Goal: Task Accomplishment & Management: Manage account settings

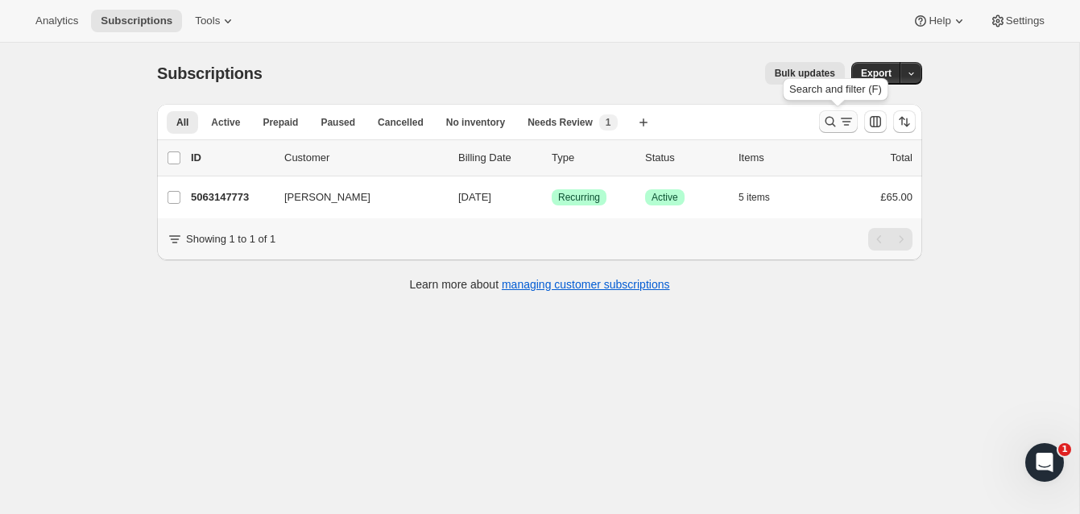
click at [829, 114] on icon "Search and filter results" at bounding box center [831, 122] width 16 height 16
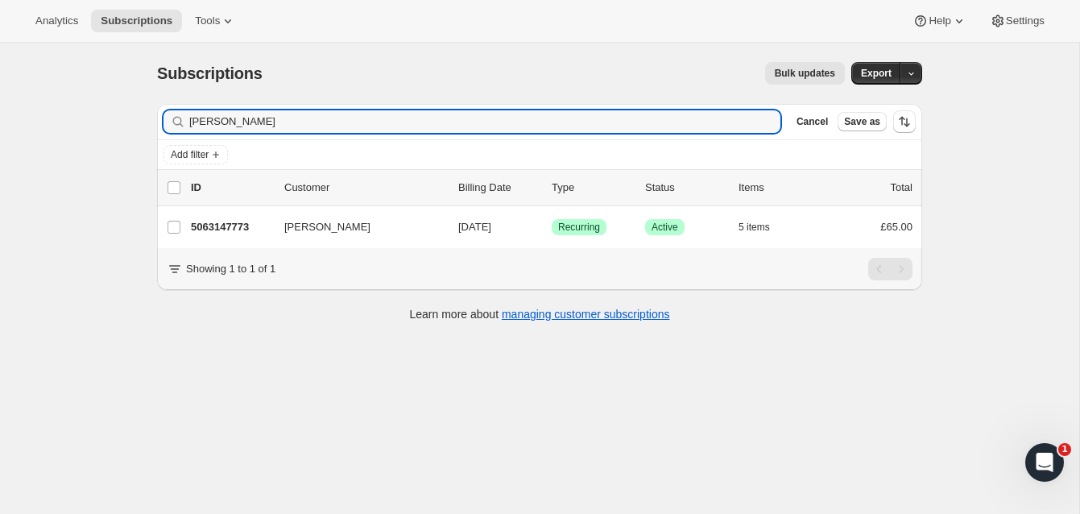
drag, startPoint x: 286, startPoint y: 121, endPoint x: 160, endPoint y: 111, distance: 126.1
click at [160, 111] on div "Filter subscribers frances bermingham Clear Cancel Save as" at bounding box center [539, 121] width 765 height 35
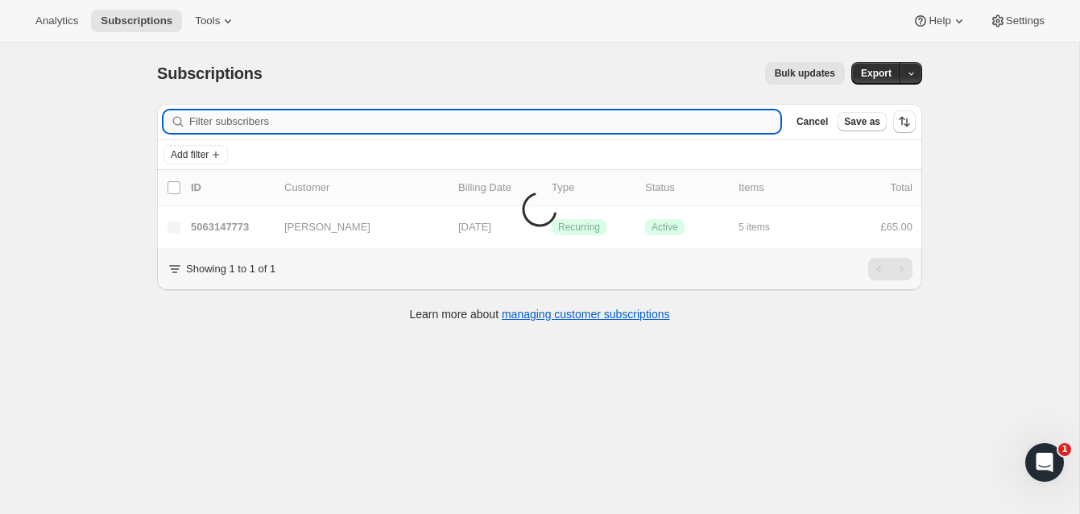
click at [218, 120] on input "Filter subscribers" at bounding box center [484, 121] width 591 height 23
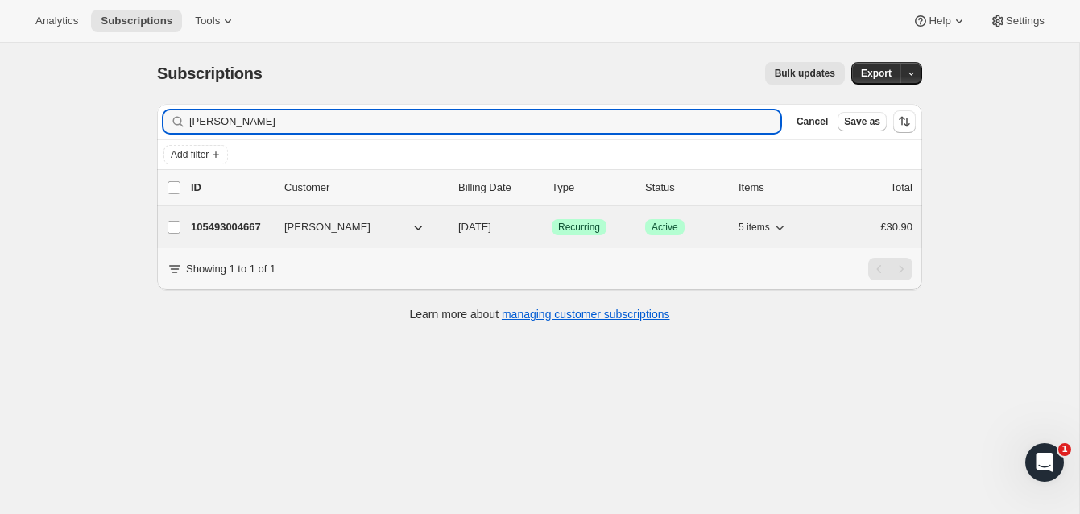
type input "Lyn Ruthen"
click at [244, 222] on p "105493004667" at bounding box center [231, 227] width 81 height 16
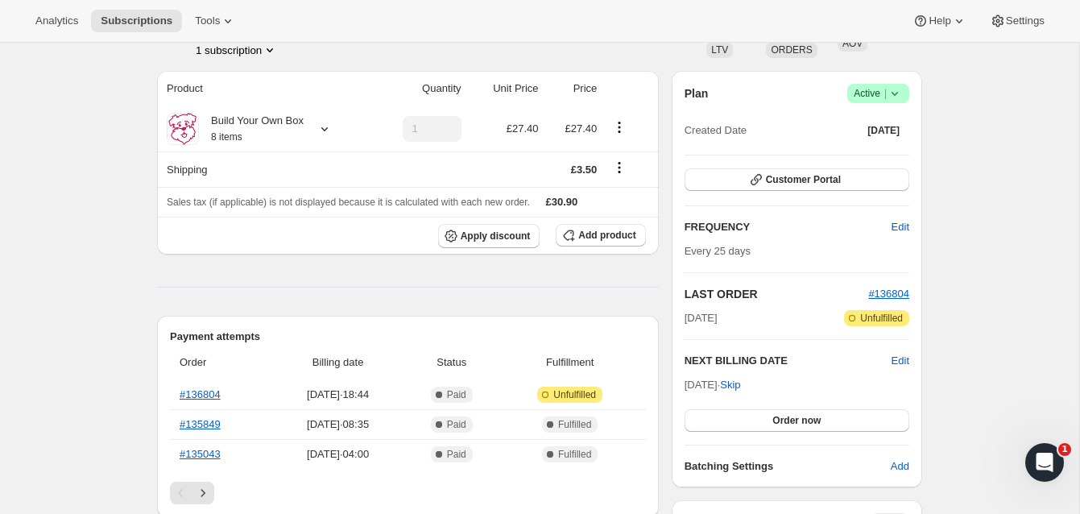
scroll to position [122, 0]
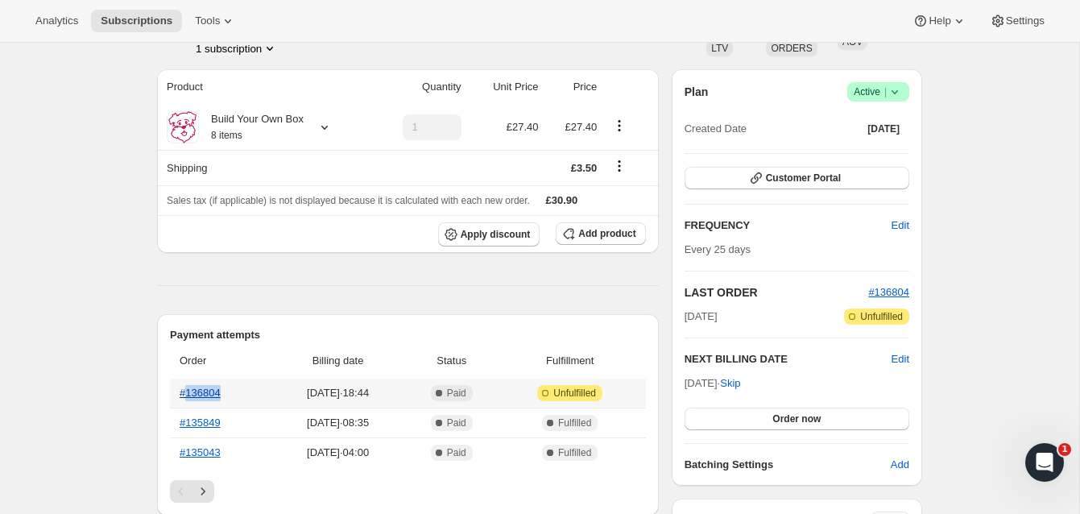
drag, startPoint x: 230, startPoint y: 396, endPoint x: 186, endPoint y: 393, distance: 44.4
click at [186, 393] on th "#136804" at bounding box center [221, 393] width 102 height 29
copy link "136804"
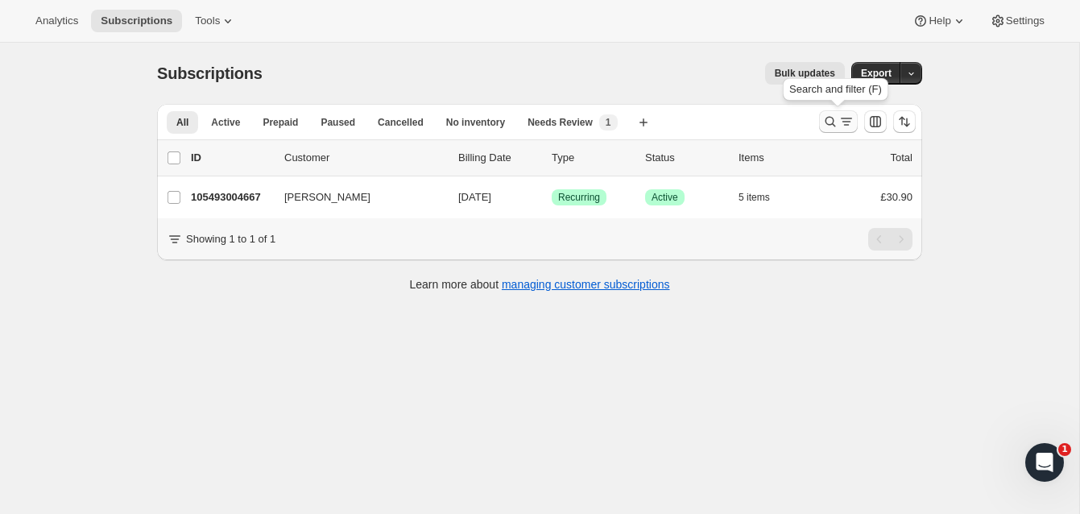
click at [827, 118] on icon "Search and filter results" at bounding box center [831, 122] width 10 height 10
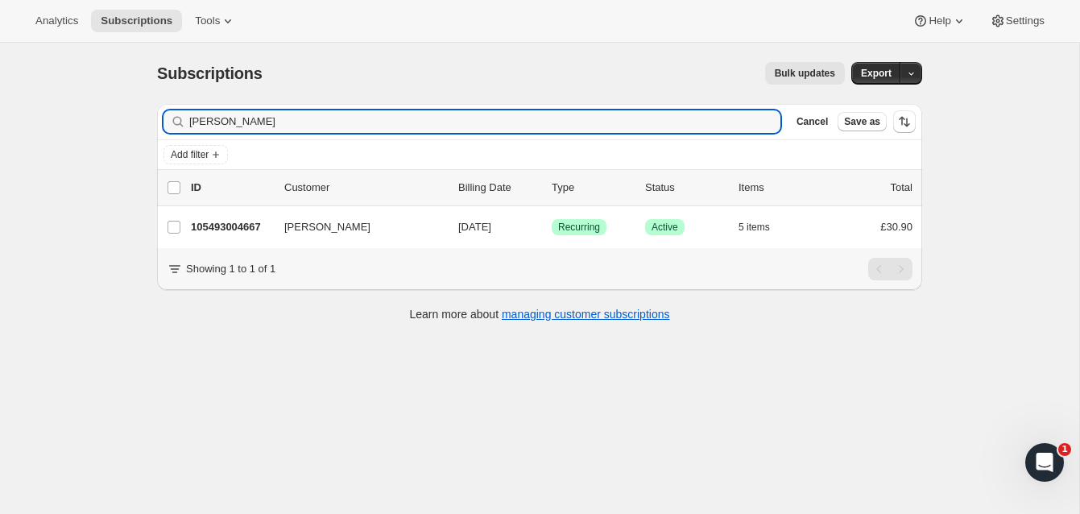
drag, startPoint x: 241, startPoint y: 122, endPoint x: 156, endPoint y: 120, distance: 84.6
click at [157, 120] on div "Filter subscribers [PERSON_NAME] Clear Cancel Save as" at bounding box center [539, 121] width 765 height 35
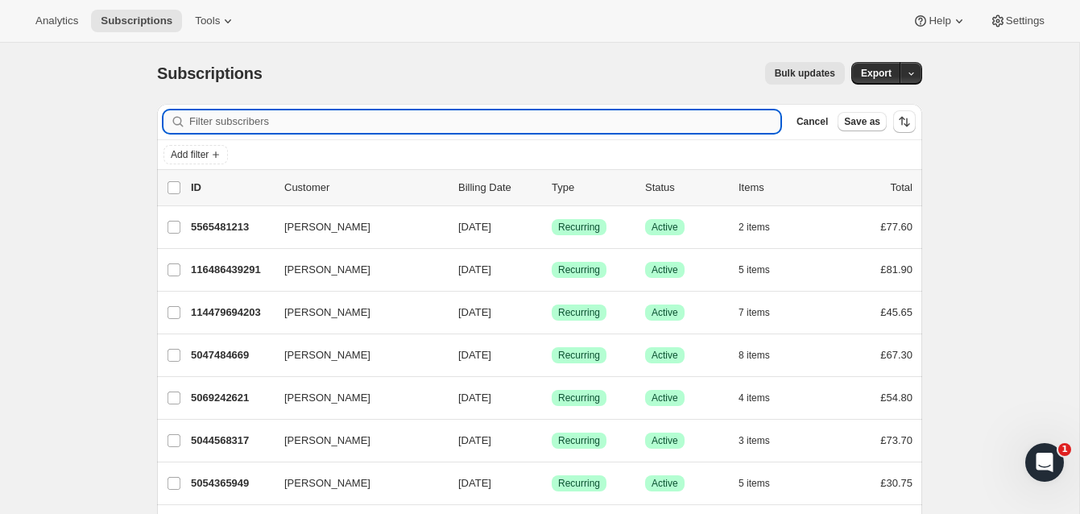
click at [207, 121] on input "Filter subscribers" at bounding box center [484, 121] width 591 height 23
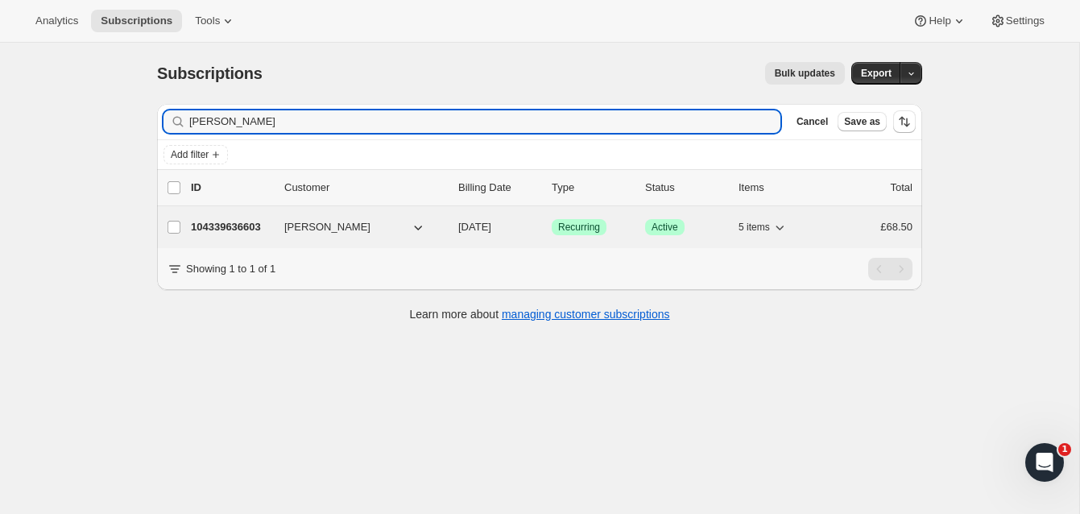
type input "[PERSON_NAME]"
click at [227, 222] on p "104339636603" at bounding box center [231, 227] width 81 height 16
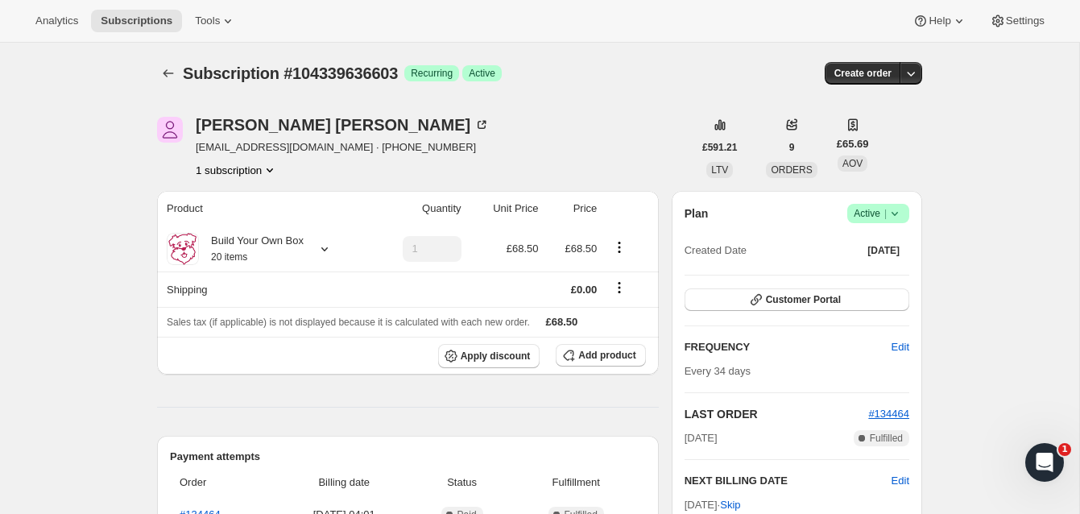
click at [865, 210] on span "Active |" at bounding box center [878, 213] width 49 height 16
click at [860, 268] on span "Cancel subscription" at bounding box center [873, 273] width 91 height 12
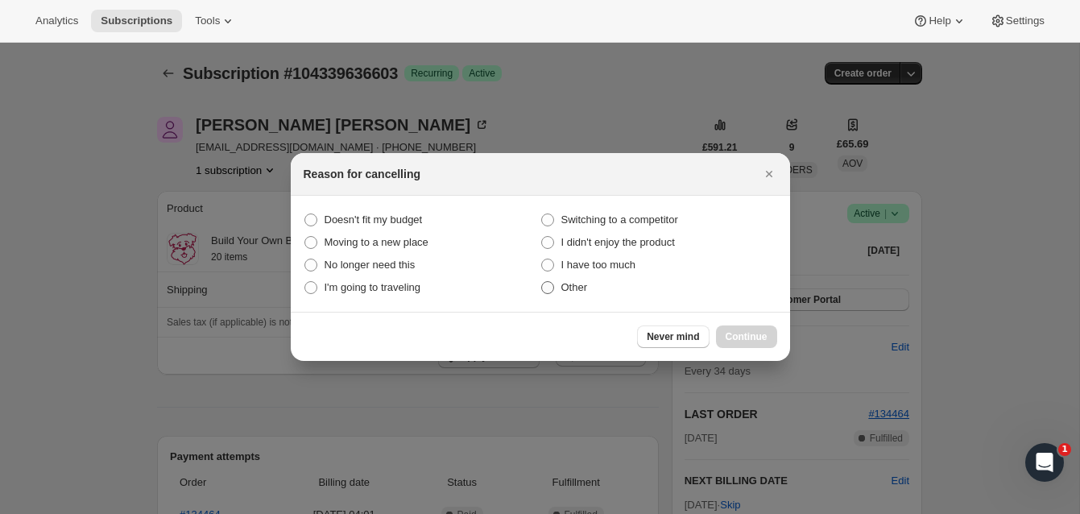
click at [553, 288] on span ":rbv:" at bounding box center [548, 287] width 15 height 15
click at [542, 282] on input "Other" at bounding box center [541, 281] width 1 height 1
radio input "true"
click at [762, 330] on button "Continue" at bounding box center [746, 336] width 61 height 23
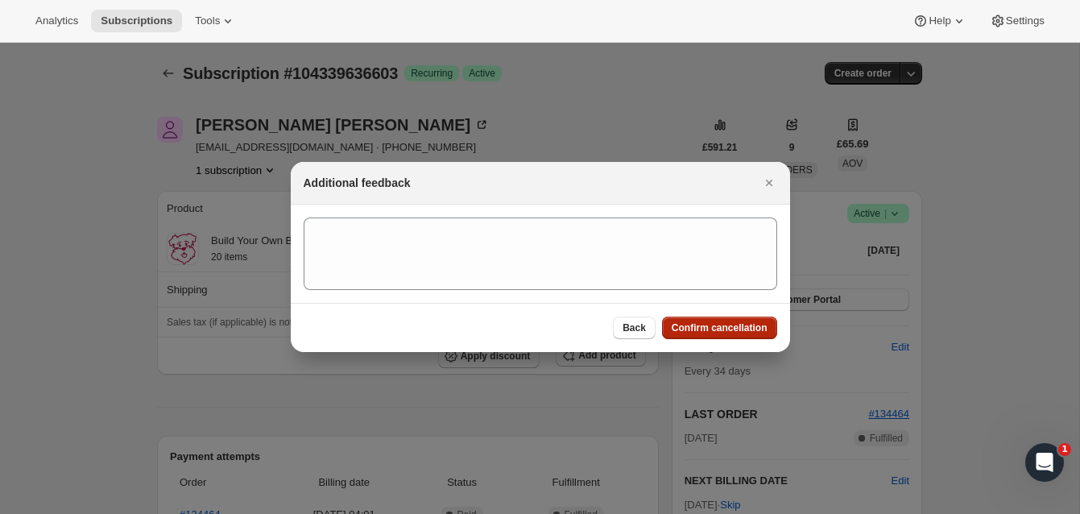
click at [750, 321] on span "Confirm cancellation" at bounding box center [720, 327] width 96 height 13
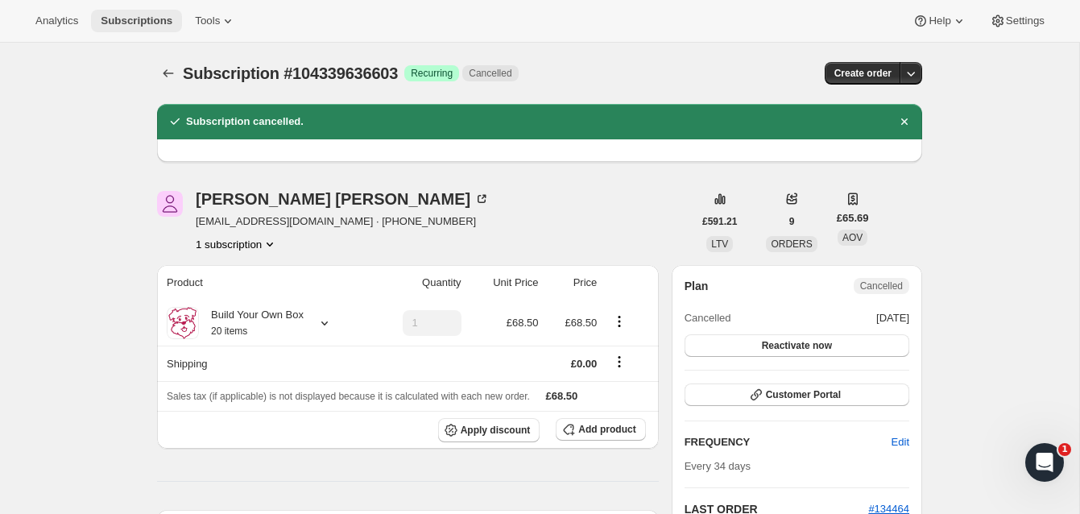
click at [151, 16] on span "Subscriptions" at bounding box center [137, 21] width 72 height 13
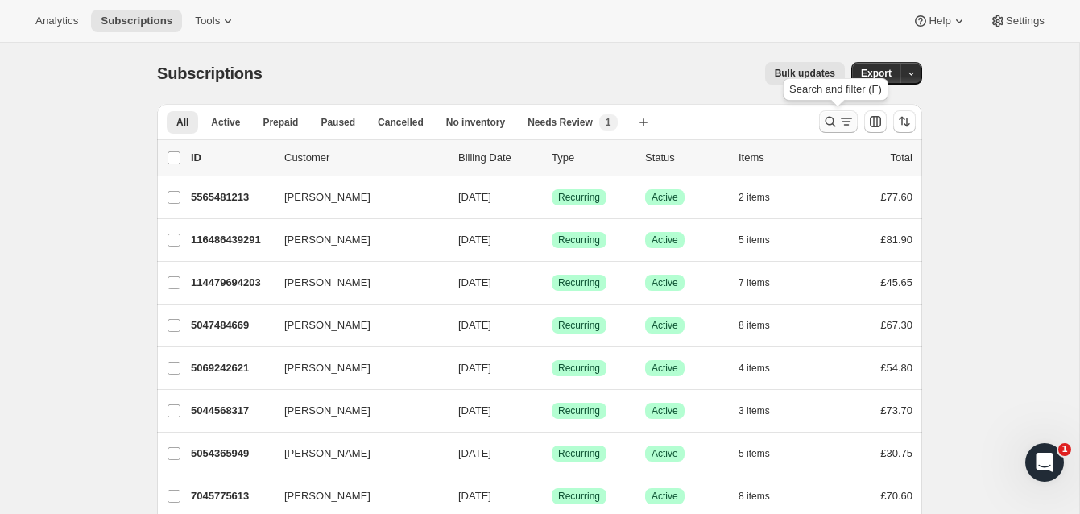
click at [827, 114] on icon "Search and filter results" at bounding box center [831, 122] width 16 height 16
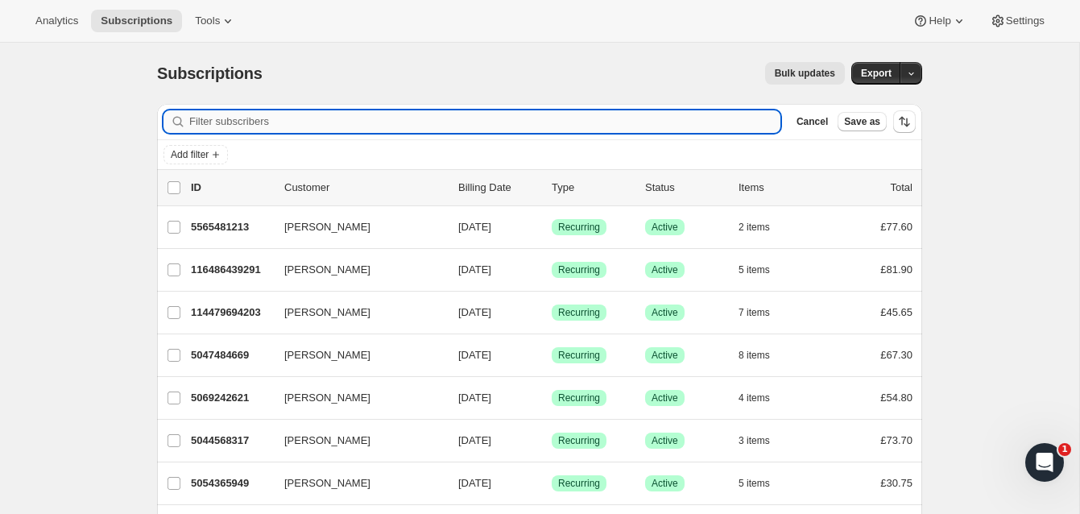
click at [314, 119] on input "Filter subscribers" at bounding box center [484, 121] width 591 height 23
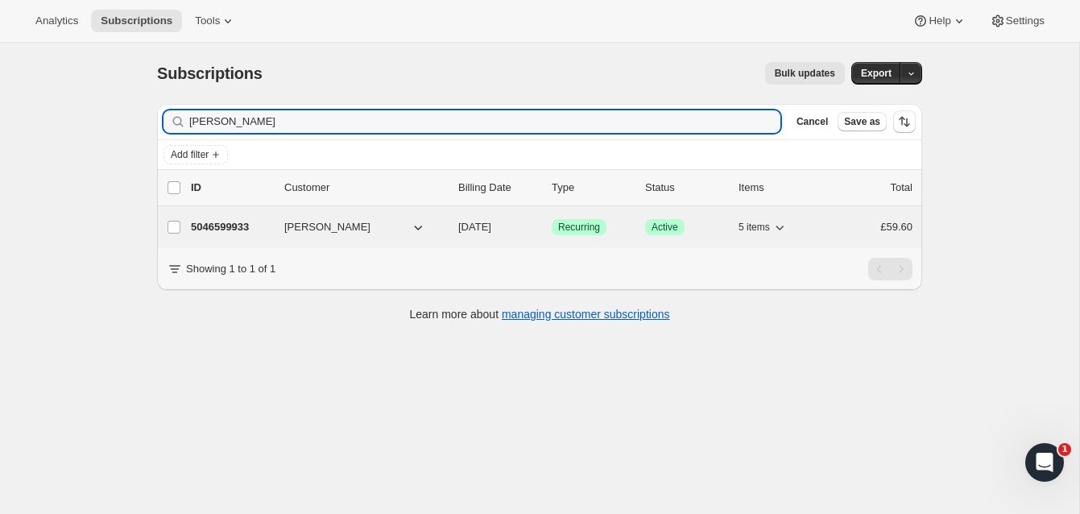
type input "[PERSON_NAME]"
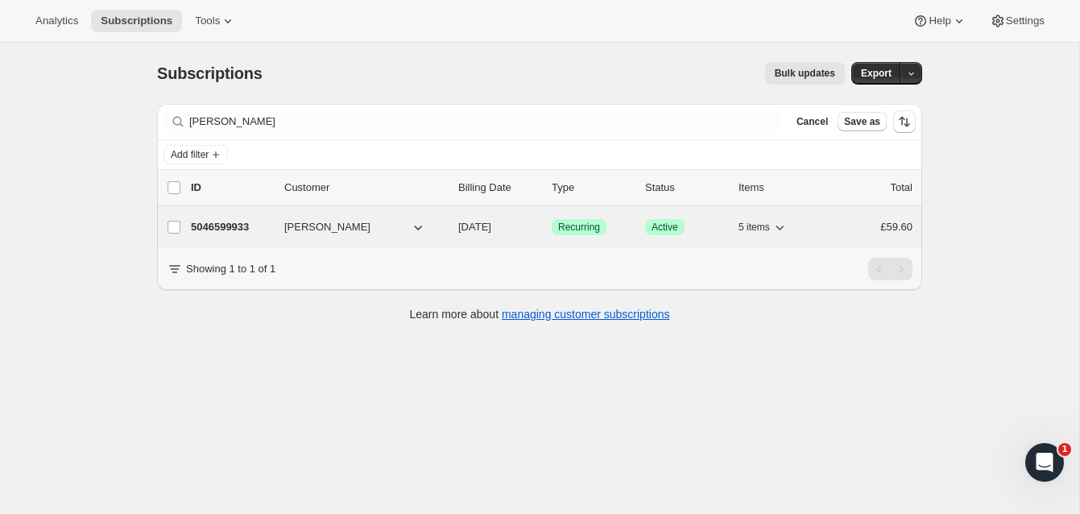
click at [251, 219] on p "5046599933" at bounding box center [231, 227] width 81 height 16
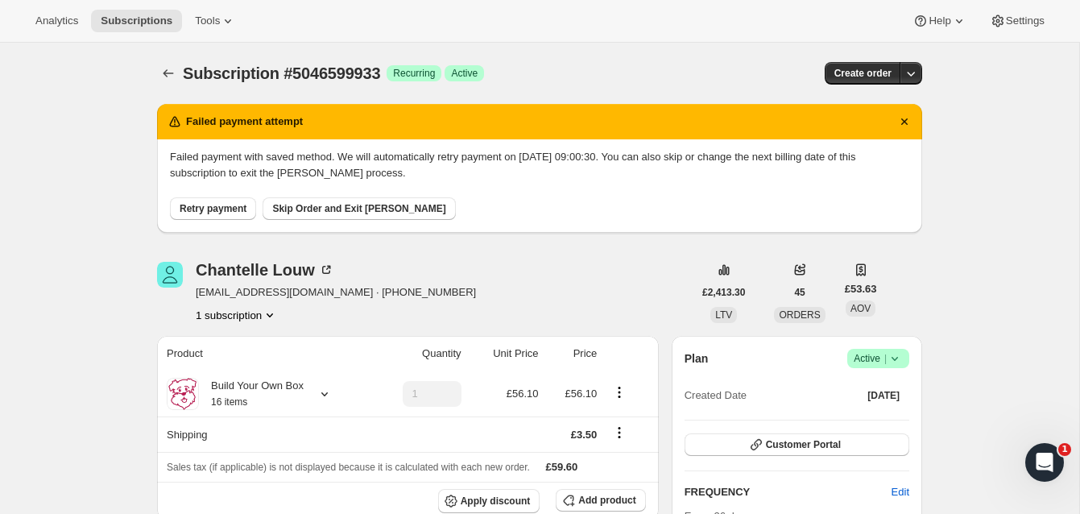
click at [234, 205] on span "Retry payment" at bounding box center [213, 208] width 67 height 13
